Goal: Information Seeking & Learning: Learn about a topic

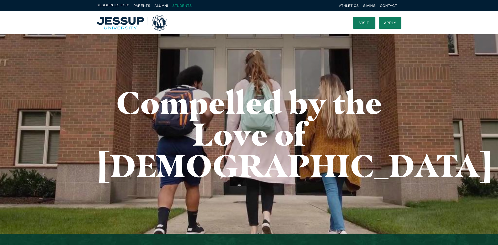
click at [180, 6] on link "Students" at bounding box center [181, 6] width 19 height 4
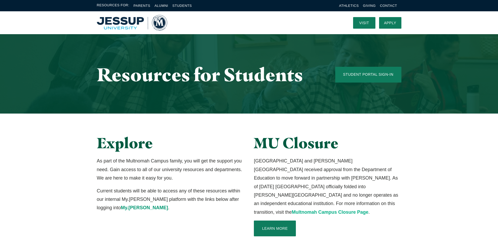
click at [292, 209] on link "Multnomah Campus Closure Page" at bounding box center [330, 211] width 77 height 5
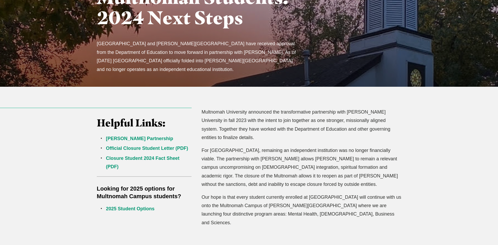
scroll to position [79, 0]
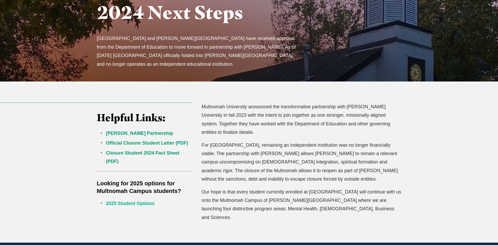
click at [138, 203] on link "2025 Student Options" at bounding box center [130, 203] width 49 height 5
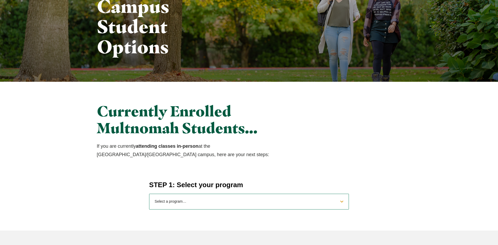
scroll to position [79, 0]
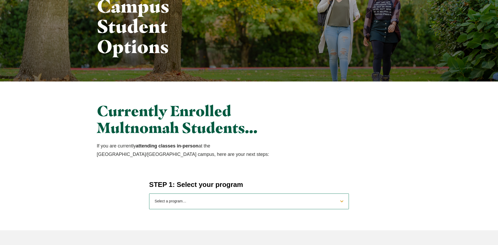
click at [170, 198] on select "Select a program… BS Bible and Theology BS Biology BS Business Administration B…" at bounding box center [249, 201] width 200 height 16
click at [140, 192] on div "STEP 1: Select your program Select a program… BS Bible and Theology BS Biology …" at bounding box center [249, 194] width 336 height 29
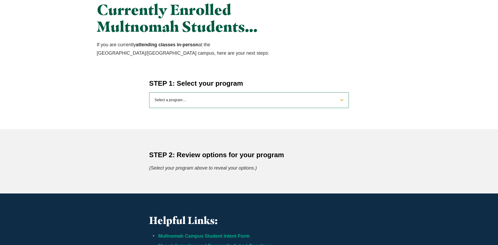
scroll to position [184, 0]
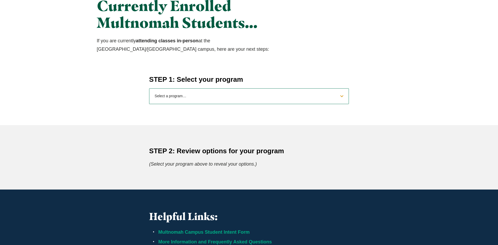
click at [206, 101] on select "Select a program… BS Bible and Theology BS Biology BS Business Administration B…" at bounding box center [249, 96] width 200 height 16
select select "2025bibletheology"
click at [149, 88] on select "Select a program… BS Bible and Theology BS Biology BS Business Administration B…" at bounding box center [249, 96] width 200 height 16
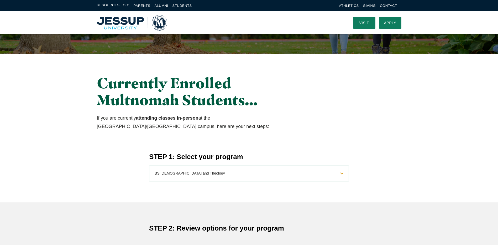
scroll to position [105, 0]
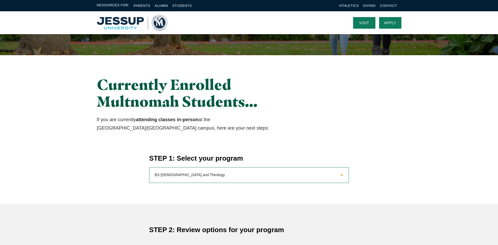
click at [210, 176] on select "Select a program… BS Bible and Theology BS Biology BS Business Administration B…" at bounding box center [249, 175] width 200 height 16
click at [203, 109] on h2 "Currently Enrolled Multnomah Students…" at bounding box center [197, 93] width 200 height 34
click at [160, 25] on img "Home" at bounding box center [132, 23] width 70 height 16
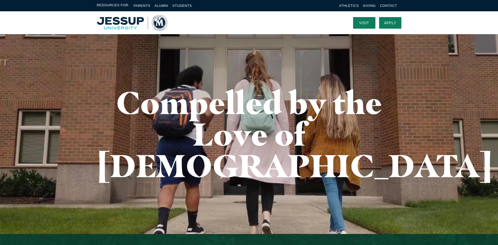
click at [108, 21] on img "Home" at bounding box center [132, 23] width 70 height 16
click at [108, 20] on img "Home" at bounding box center [132, 23] width 70 height 16
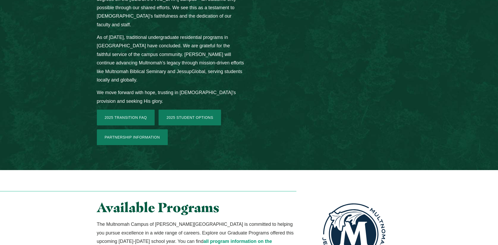
scroll to position [814, 0]
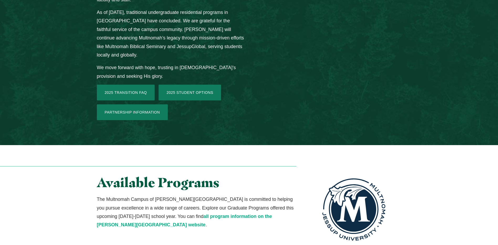
click at [179, 213] on link "all program information on the [PERSON_NAME][GEOGRAPHIC_DATA] website" at bounding box center [184, 220] width 175 height 14
